Goal: Task Accomplishment & Management: Manage account settings

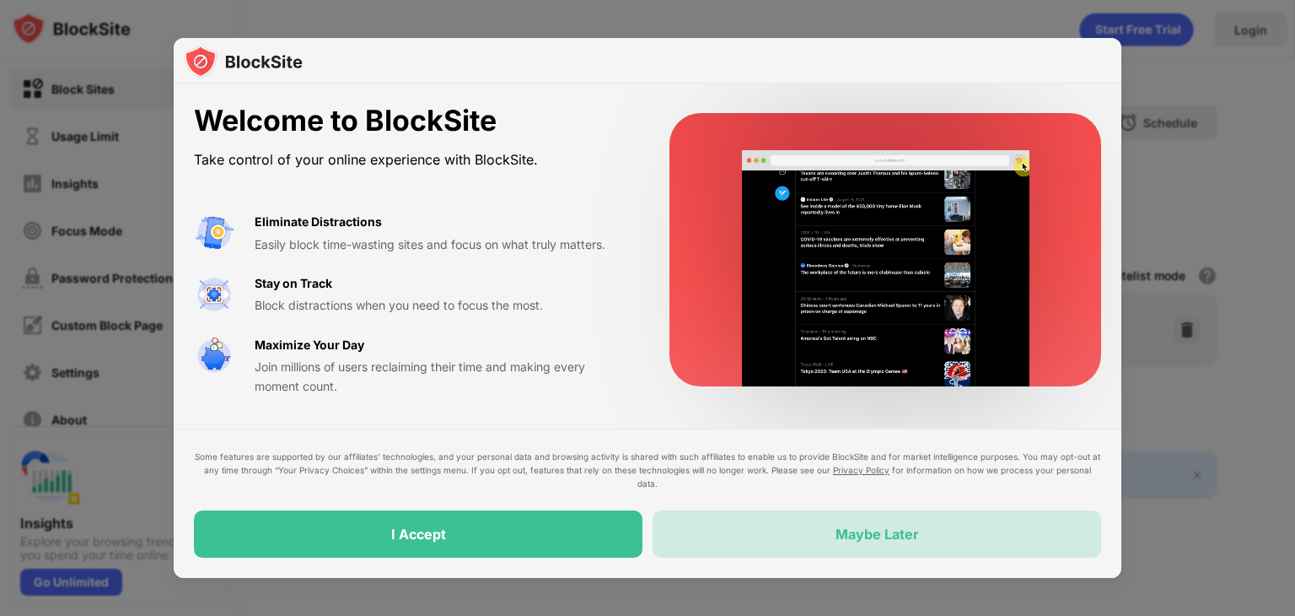
click at [860, 517] on div "Maybe Later" at bounding box center [877, 533] width 449 height 47
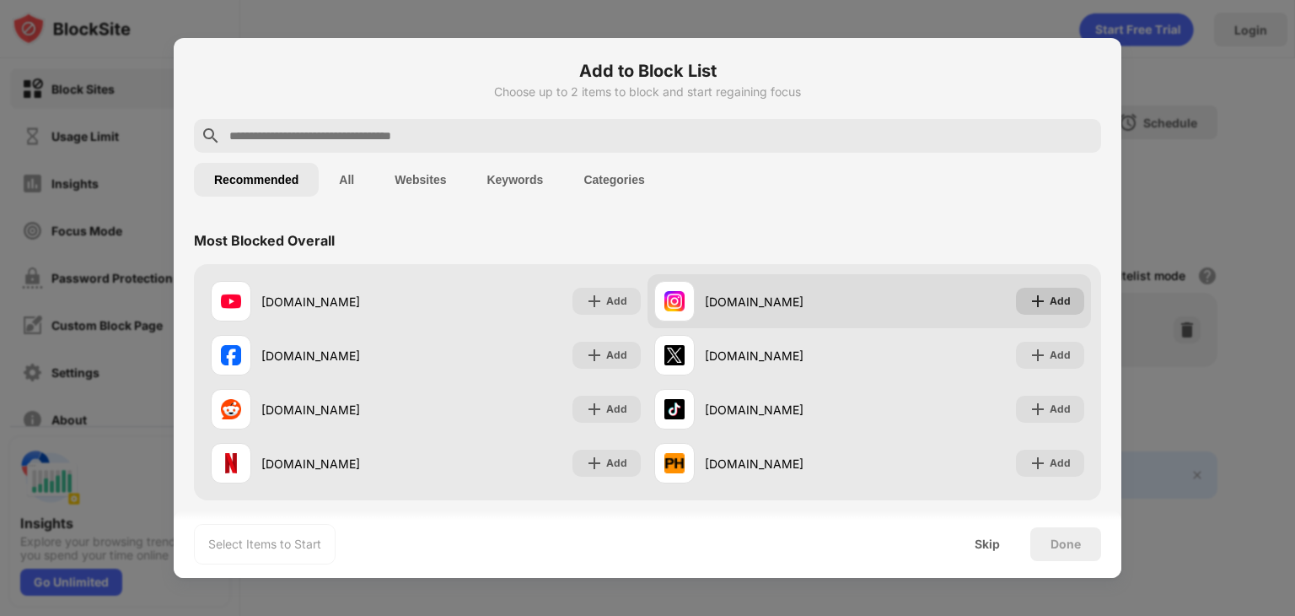
click at [1034, 308] on img at bounding box center [1038, 301] width 17 height 17
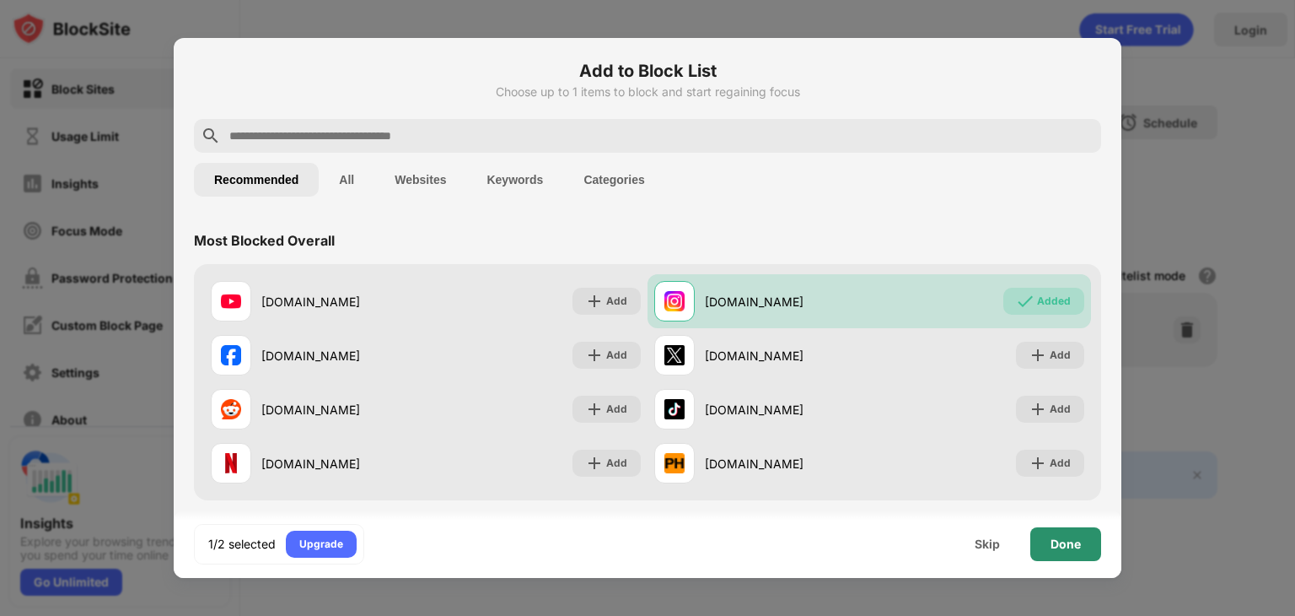
click at [1070, 539] on div "Done" at bounding box center [1066, 543] width 30 height 13
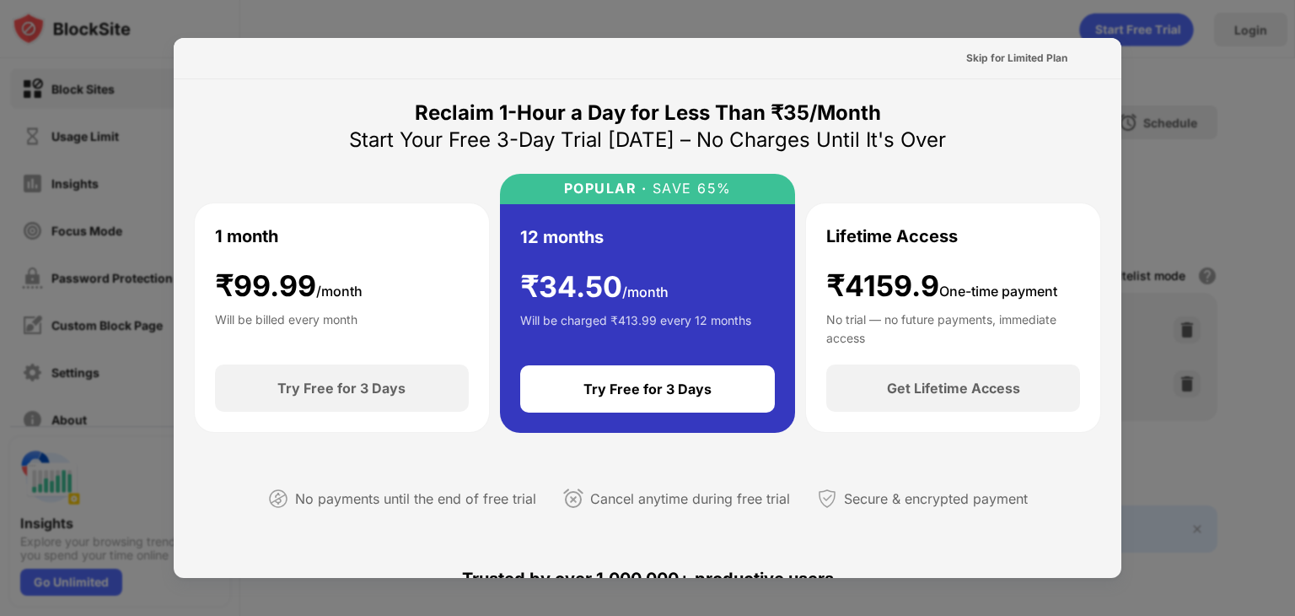
click at [1197, 98] on div at bounding box center [647, 308] width 1295 height 616
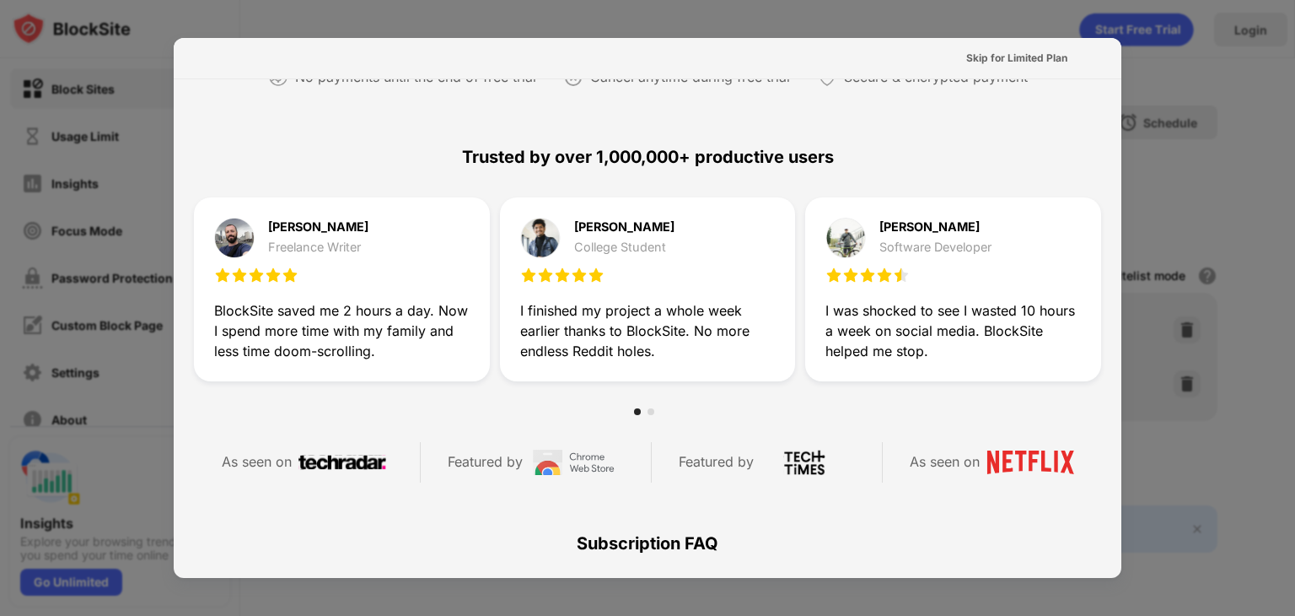
scroll to position [822, 0]
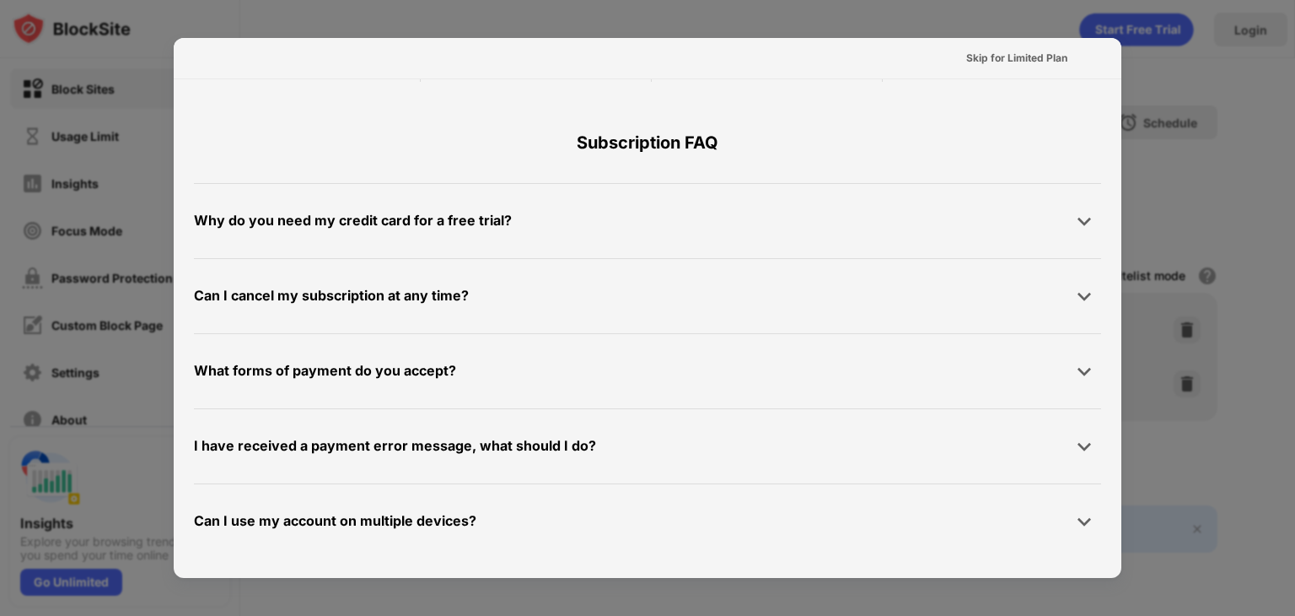
click at [67, 258] on div at bounding box center [647, 308] width 1295 height 616
click at [94, 87] on div at bounding box center [647, 308] width 1295 height 616
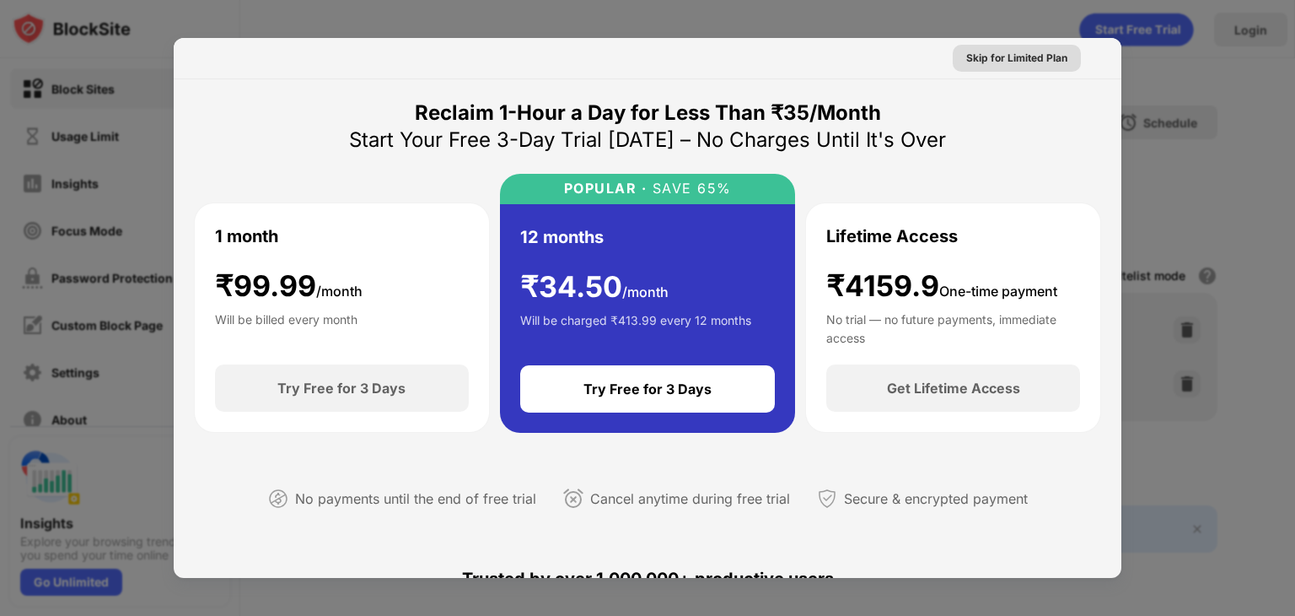
click at [994, 63] on div "Skip for Limited Plan" at bounding box center [1017, 58] width 101 height 17
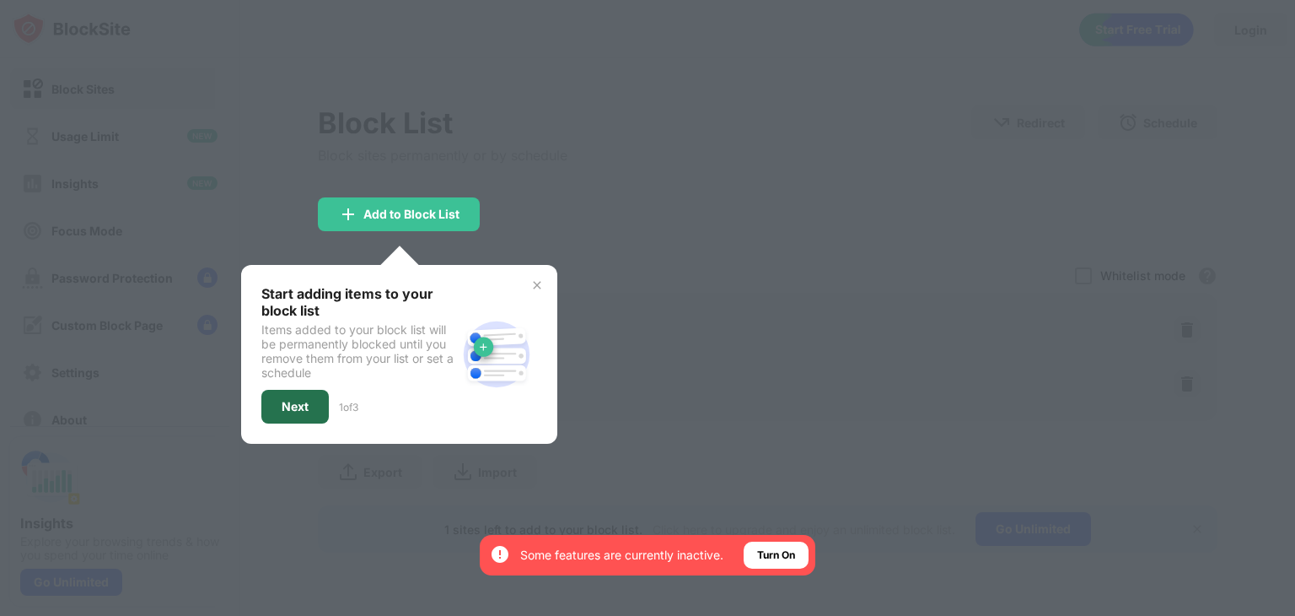
click at [298, 413] on div "Next" at bounding box center [294, 407] width 67 height 34
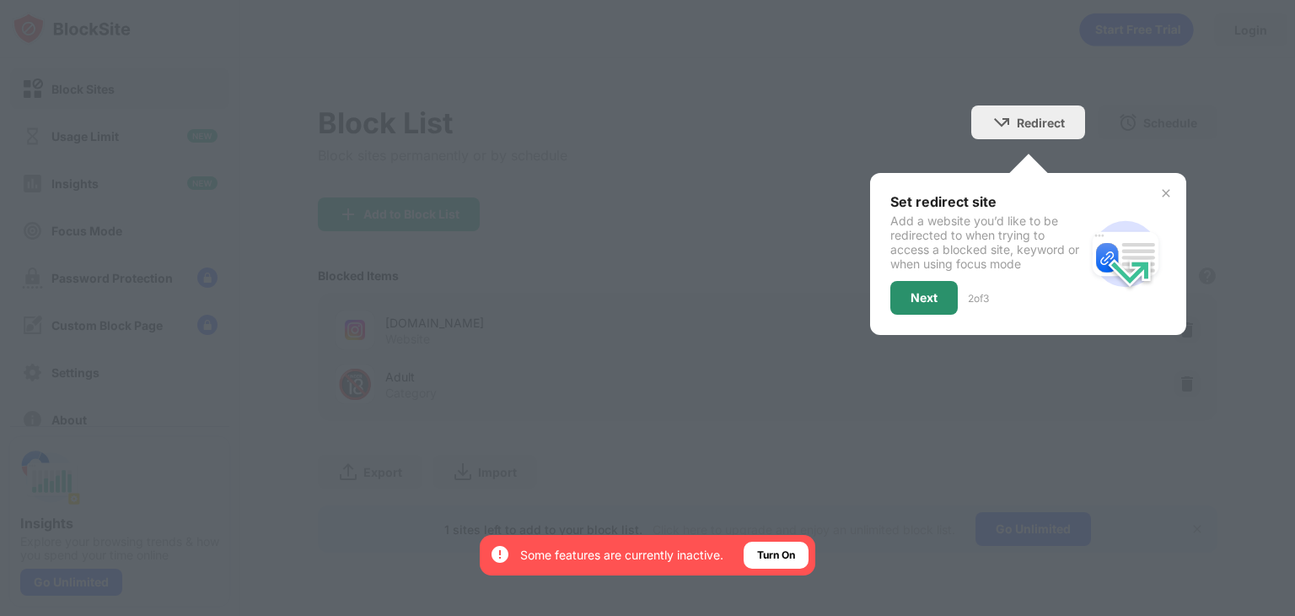
click at [911, 304] on div "Next" at bounding box center [924, 298] width 67 height 34
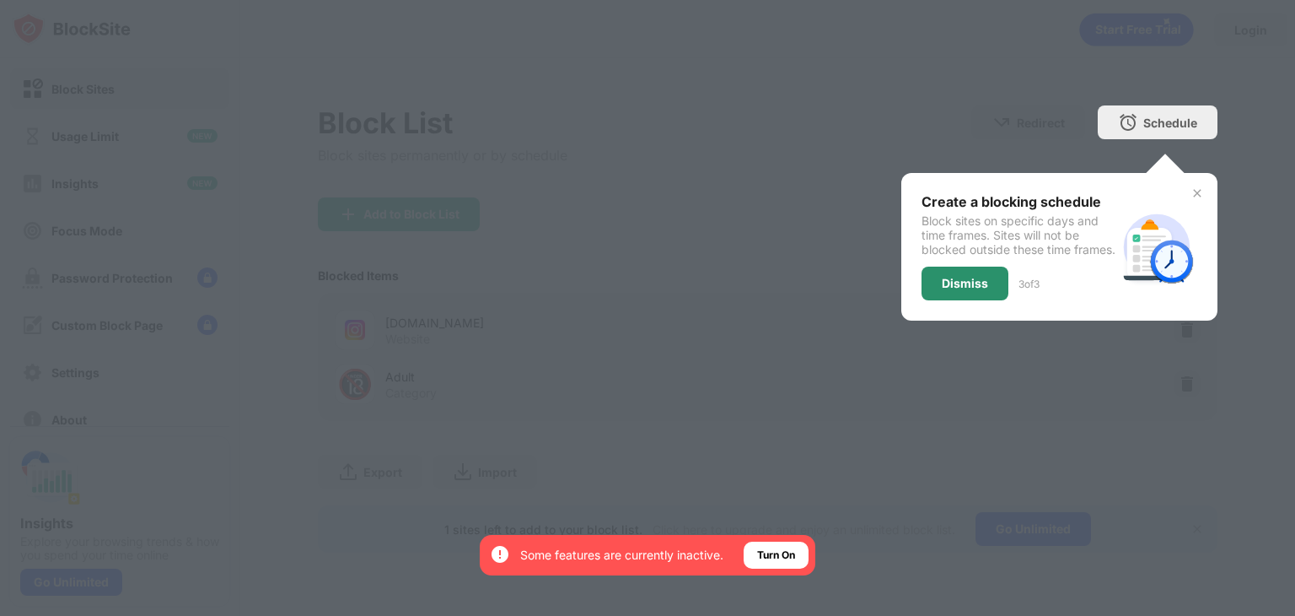
click at [1004, 299] on div "Dismiss" at bounding box center [965, 284] width 87 height 34
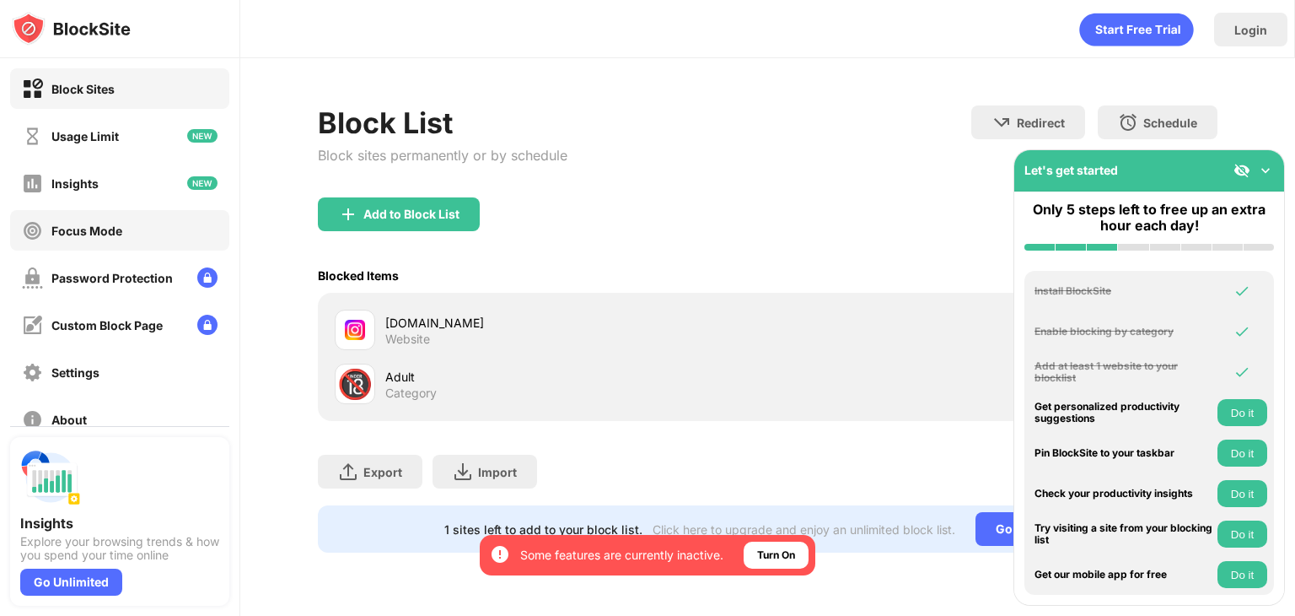
click at [148, 221] on div "Focus Mode" at bounding box center [119, 230] width 219 height 40
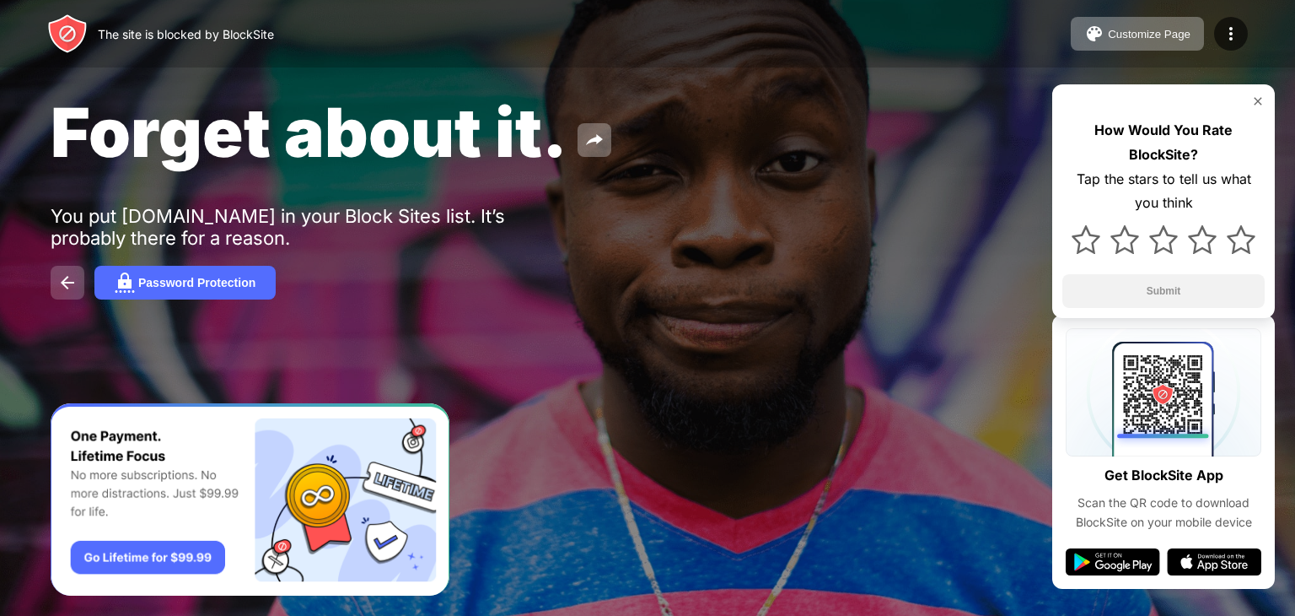
click at [64, 281] on img at bounding box center [67, 282] width 20 height 20
